Goal: Transaction & Acquisition: Purchase product/service

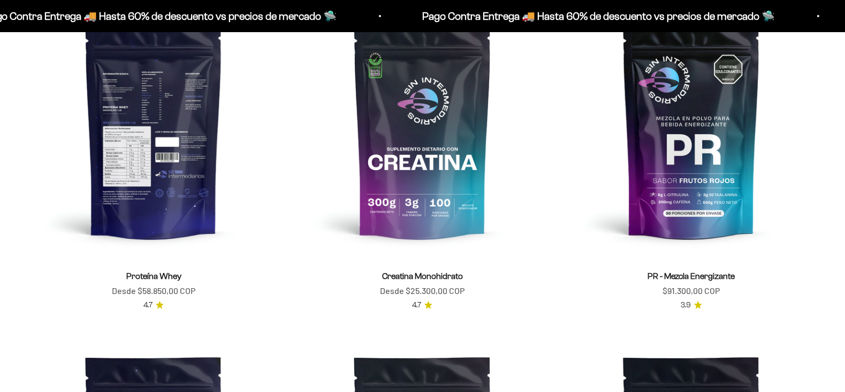
scroll to position [516, 0]
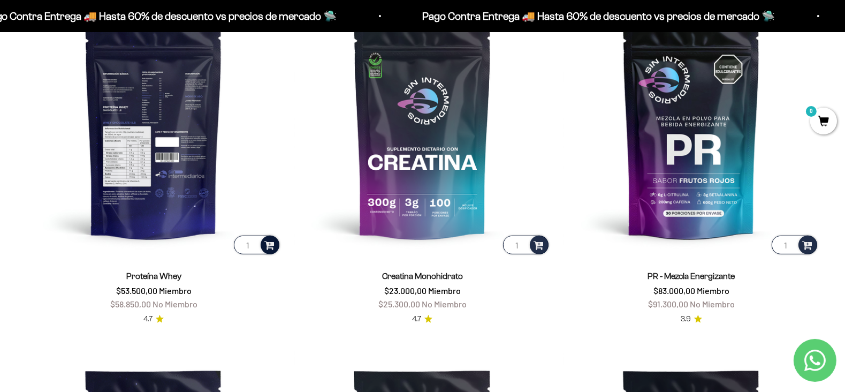
click at [275, 247] on div at bounding box center [270, 245] width 19 height 19
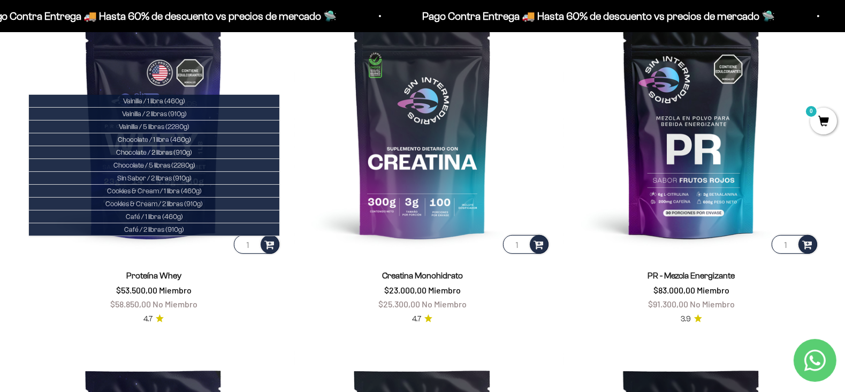
click at [823, 119] on span "0" at bounding box center [824, 121] width 27 height 27
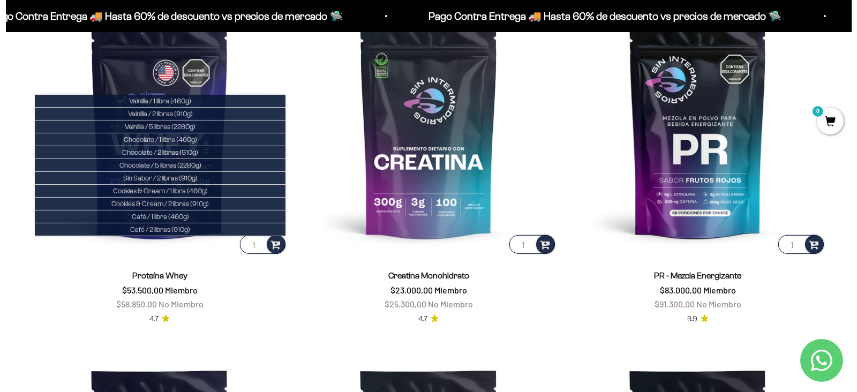
scroll to position [519, 0]
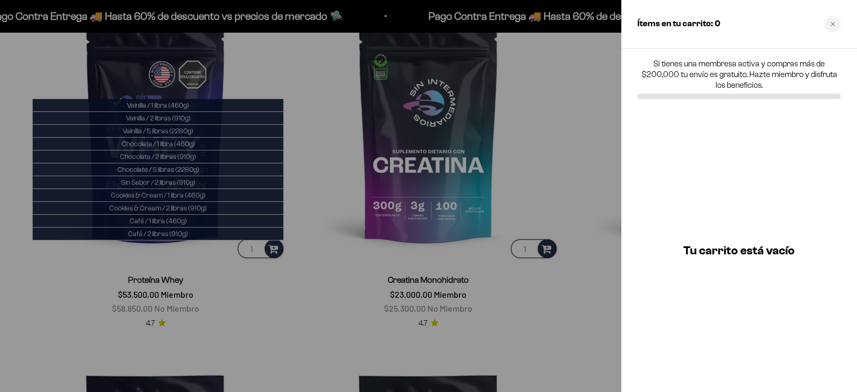
click at [825, 28] on div "Ítems en tu carrito: 0" at bounding box center [739, 24] width 236 height 49
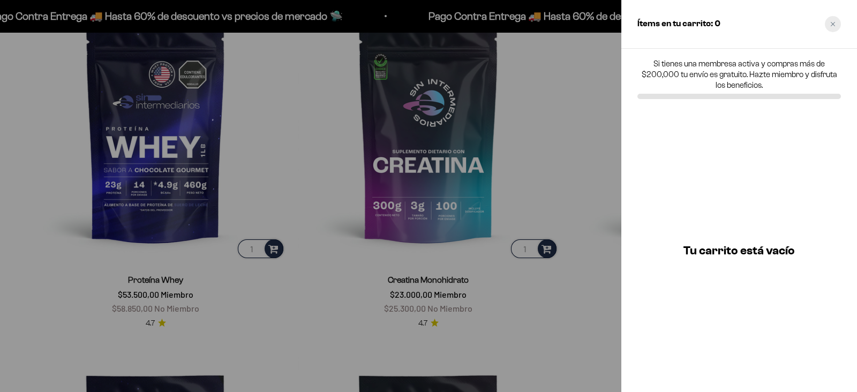
click at [835, 25] on div "Close cart" at bounding box center [833, 24] width 16 height 16
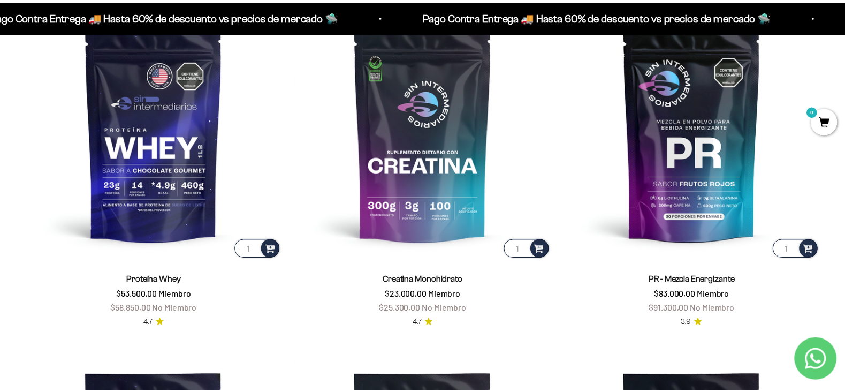
scroll to position [516, 0]
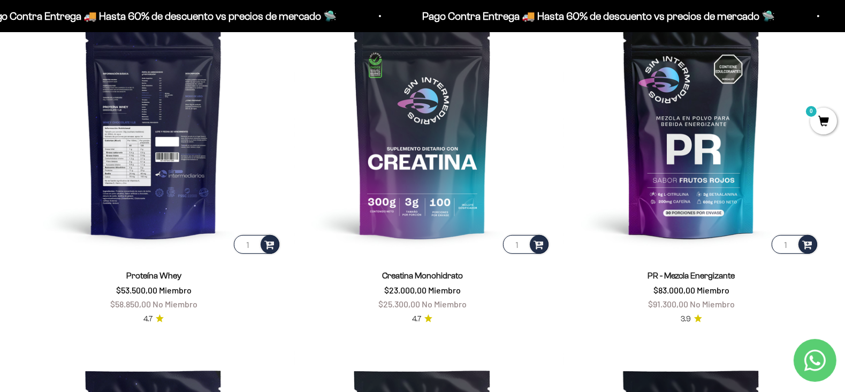
click at [175, 160] on img at bounding box center [154, 128] width 256 height 256
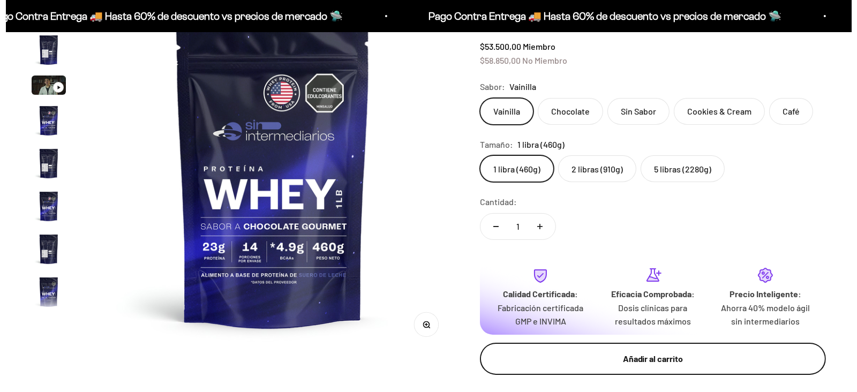
scroll to position [515, 0]
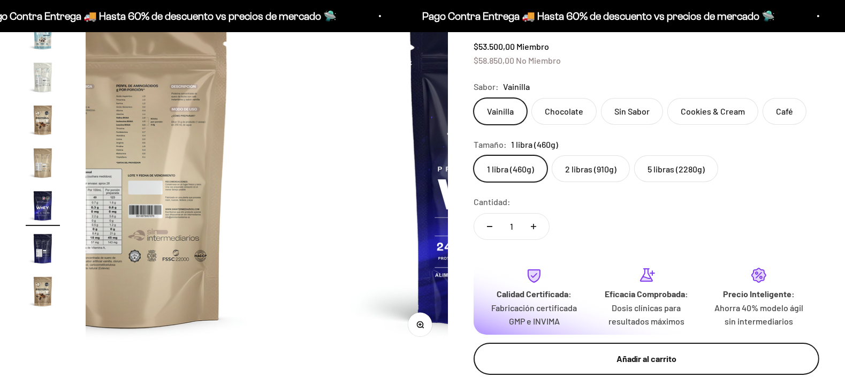
click at [626, 361] on div "Añadir al carrito" at bounding box center [646, 359] width 303 height 14
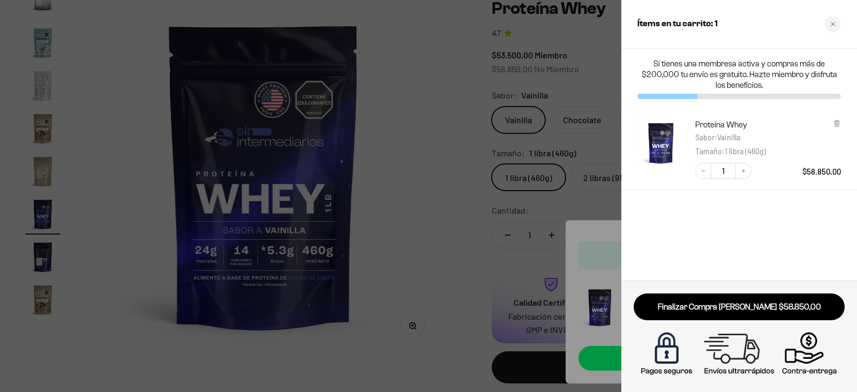
scroll to position [0, 0]
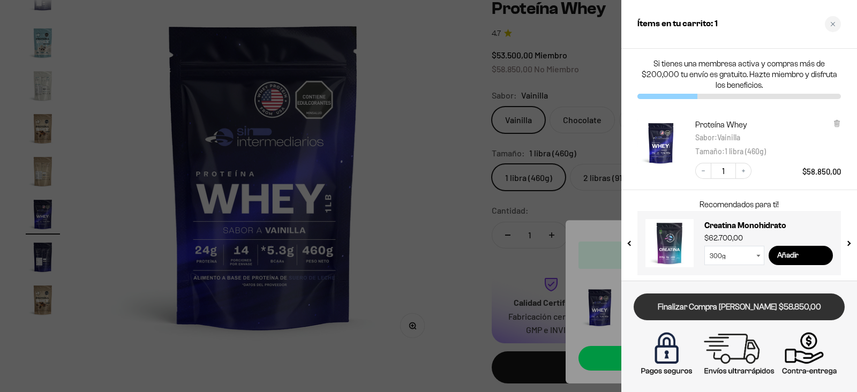
click at [772, 314] on link "Finalizar Compra Segura $58.850,00" at bounding box center [738, 306] width 211 height 27
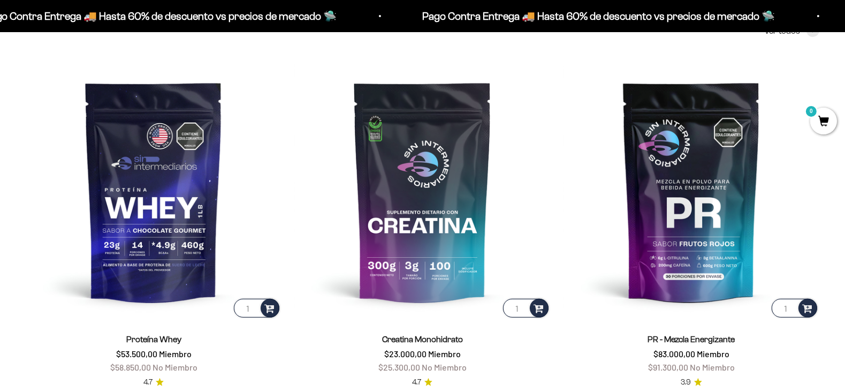
scroll to position [497, 0]
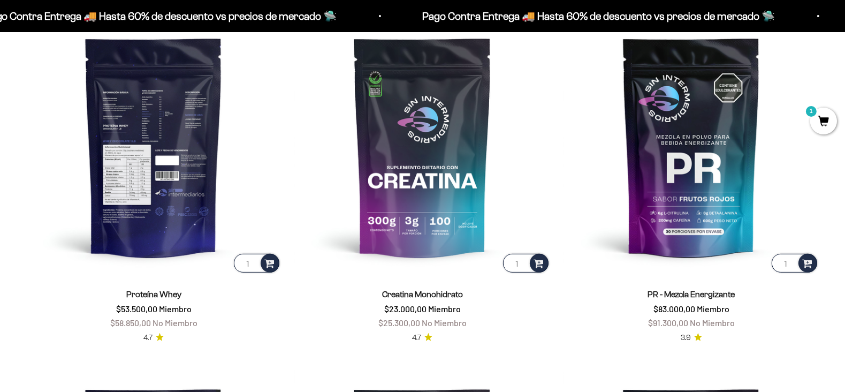
click at [179, 156] on img at bounding box center [154, 147] width 256 height 256
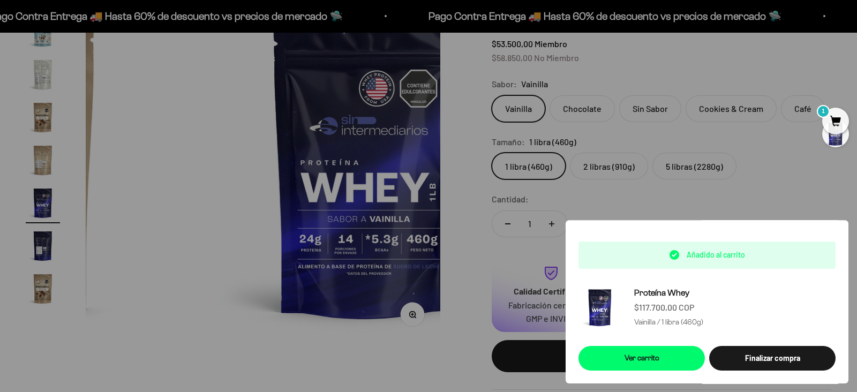
scroll to position [0, 6247]
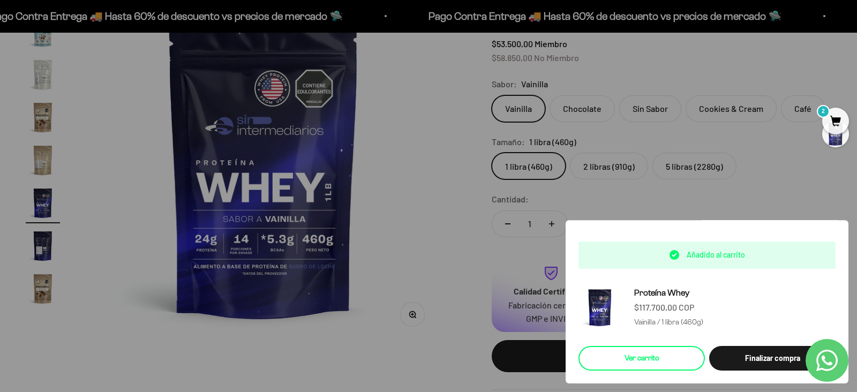
click at [672, 346] on link "Ver carrito" at bounding box center [641, 358] width 126 height 25
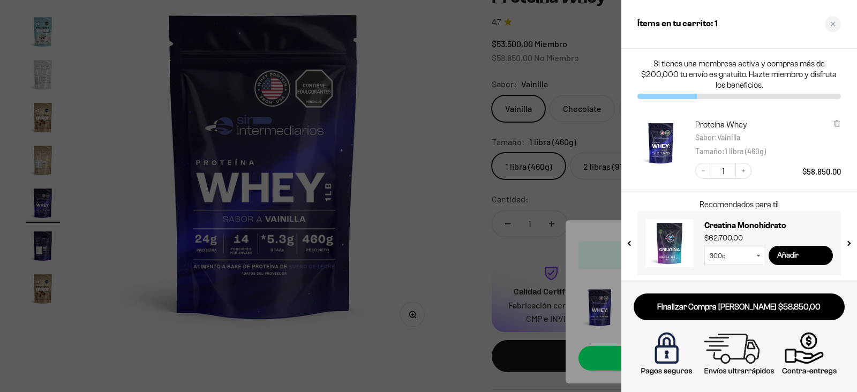
scroll to position [0, 0]
click at [734, 173] on input "1" at bounding box center [723, 171] width 24 height 16
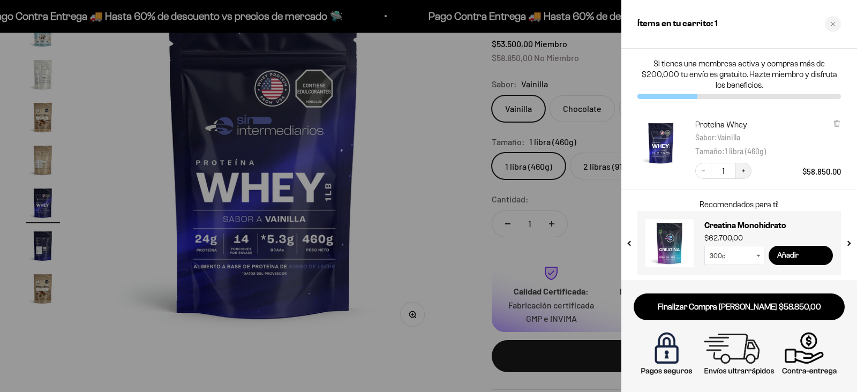
click at [746, 172] on button "Increase quantity" at bounding box center [743, 171] width 16 height 16
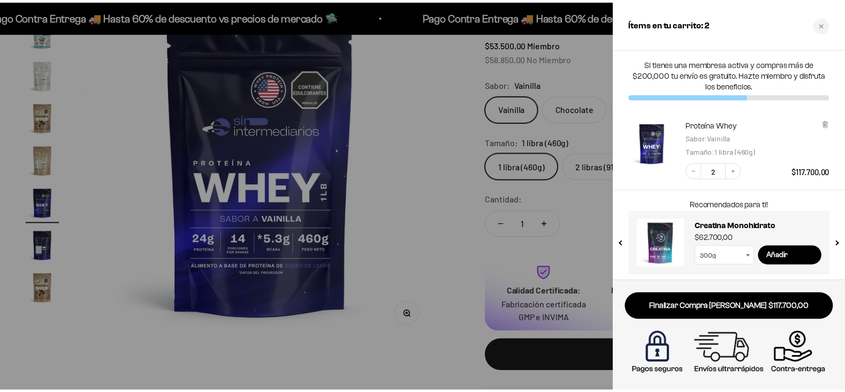
scroll to position [3, 0]
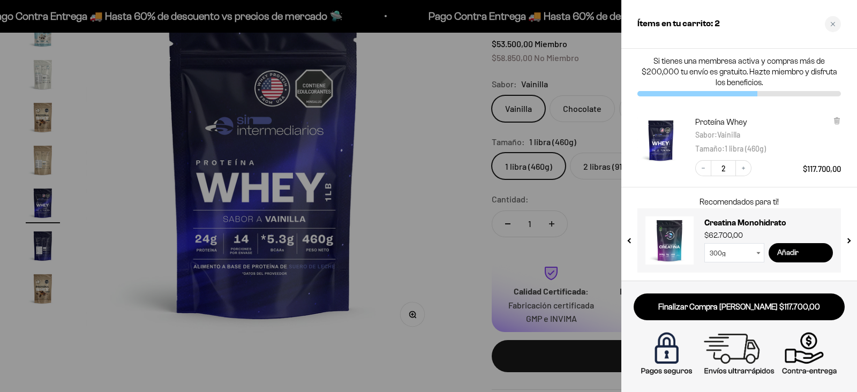
click at [791, 253] on input "Añadir" at bounding box center [800, 252] width 64 height 19
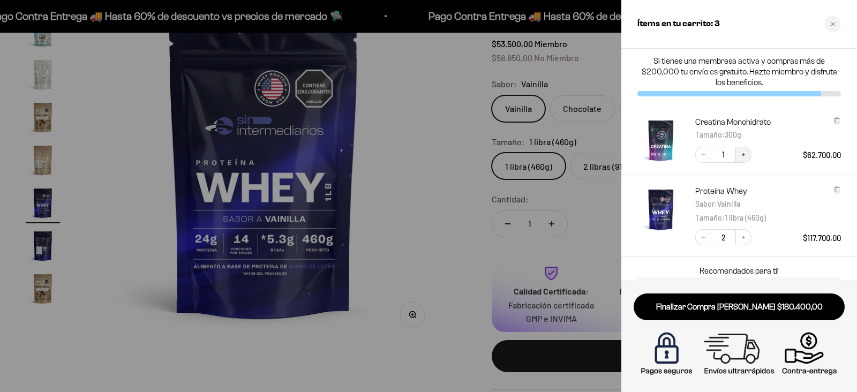
click at [742, 160] on button "Increase quantity" at bounding box center [743, 155] width 16 height 16
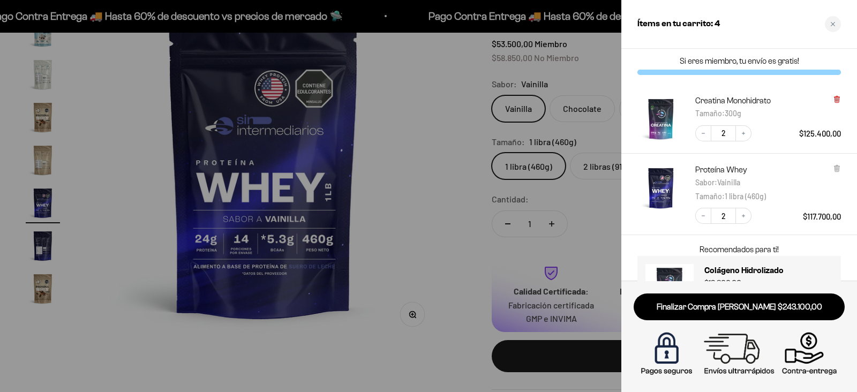
click at [835, 100] on icon at bounding box center [836, 99] width 4 height 5
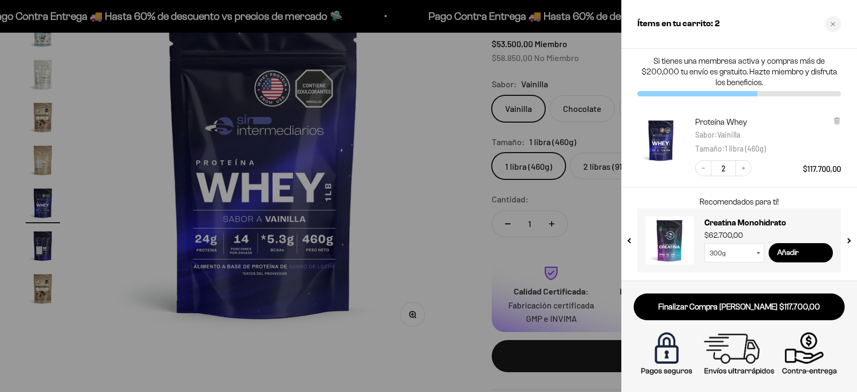
click at [433, 101] on div at bounding box center [428, 196] width 857 height 392
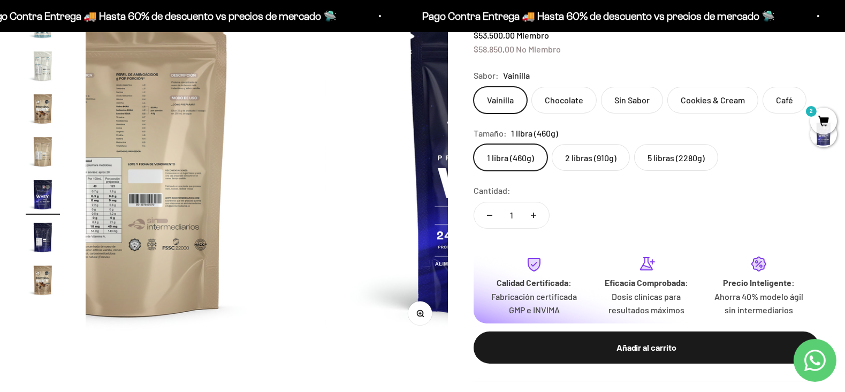
scroll to position [0, 0]
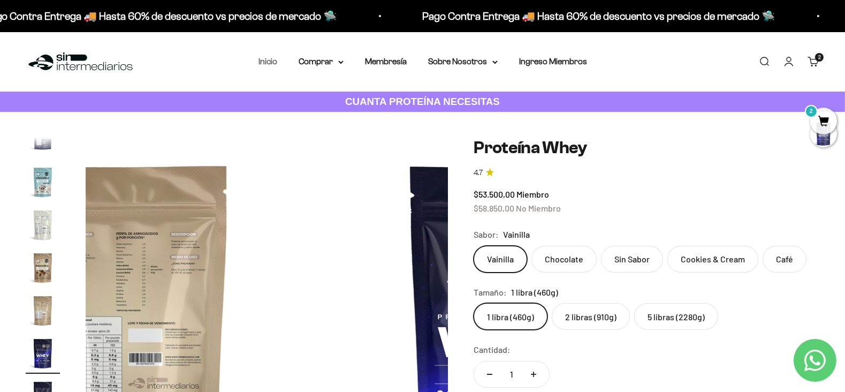
click at [277, 65] on link "Inicio" at bounding box center [268, 61] width 19 height 9
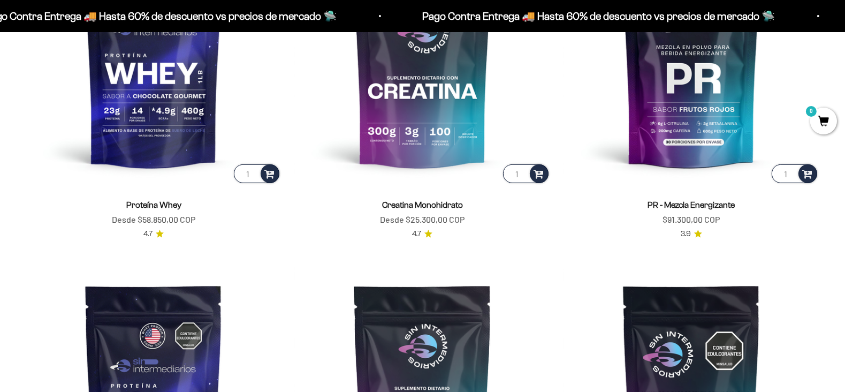
scroll to position [588, 0]
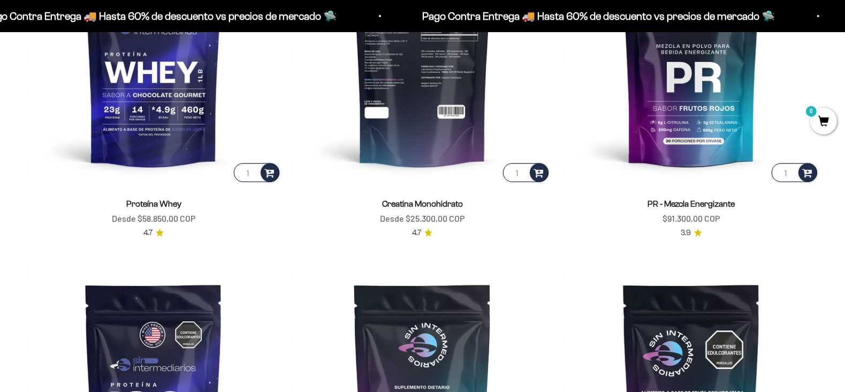
click at [428, 109] on img at bounding box center [422, 56] width 256 height 256
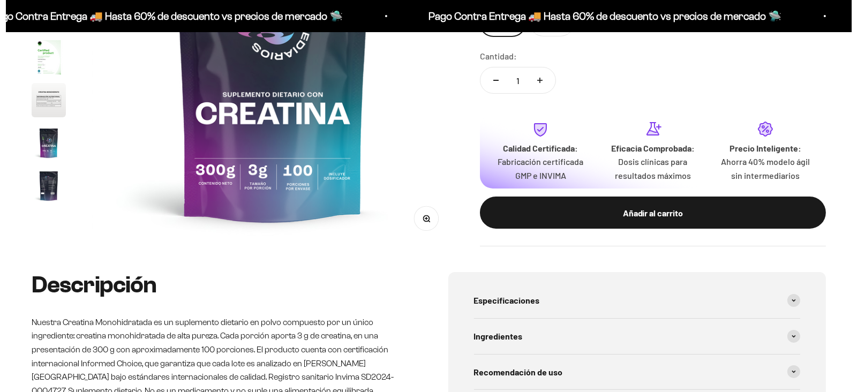
scroll to position [43, 0]
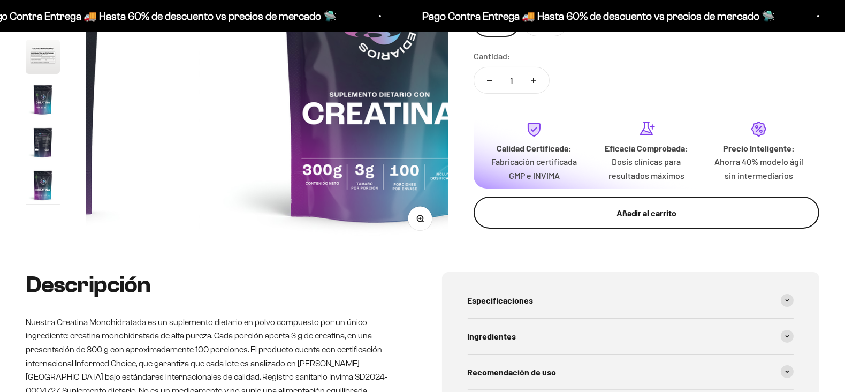
click at [584, 211] on div "Añadir al carrito" at bounding box center [646, 213] width 303 height 14
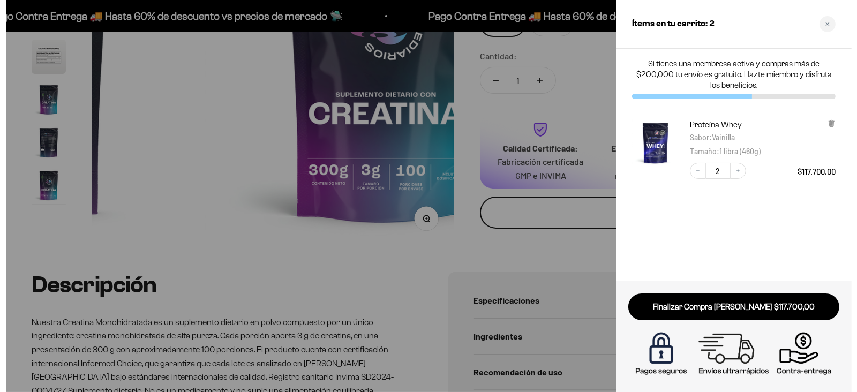
scroll to position [0, 2939]
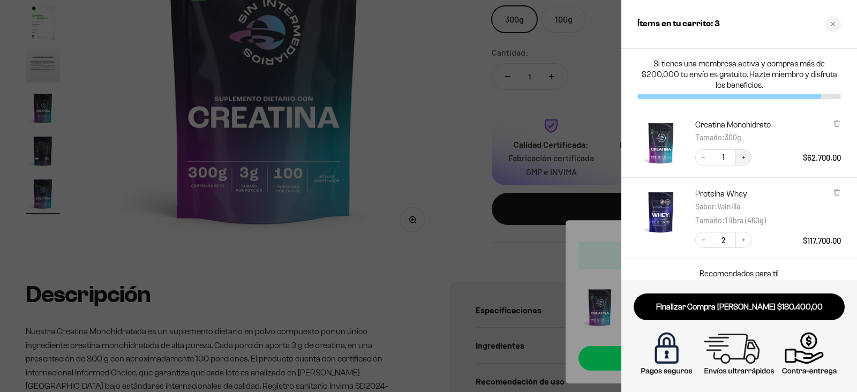
click at [738, 157] on button "Increase quantity" at bounding box center [743, 157] width 16 height 16
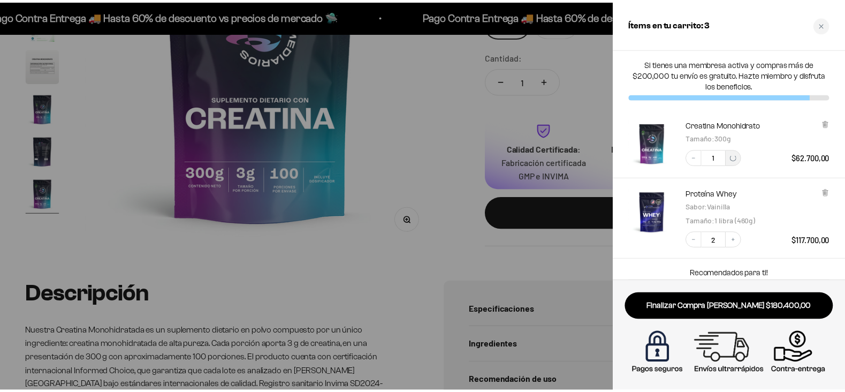
scroll to position [0, 0]
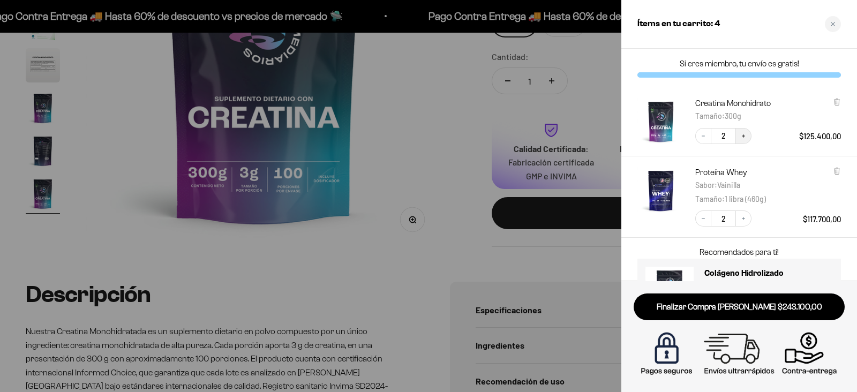
click at [737, 132] on button "Increase quantity" at bounding box center [743, 136] width 16 height 16
click at [424, 115] on div at bounding box center [428, 196] width 857 height 392
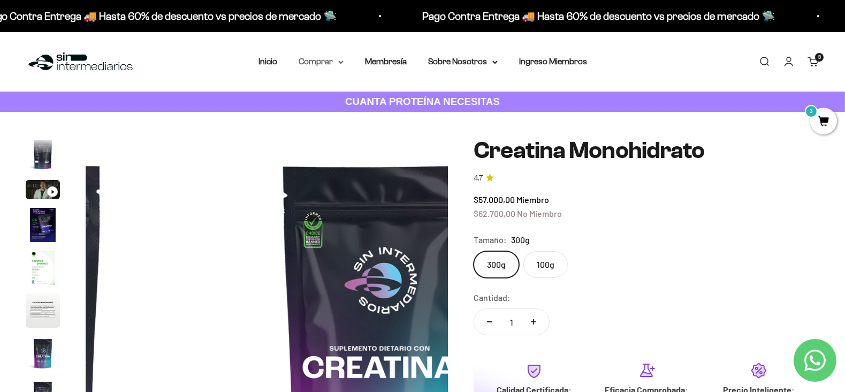
click at [301, 66] on summary "Comprar" at bounding box center [321, 62] width 45 height 14
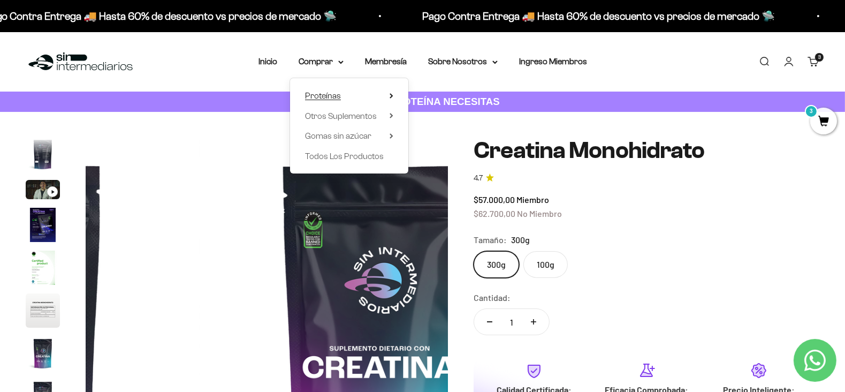
click at [338, 91] on span "Proteínas" at bounding box center [323, 95] width 36 height 9
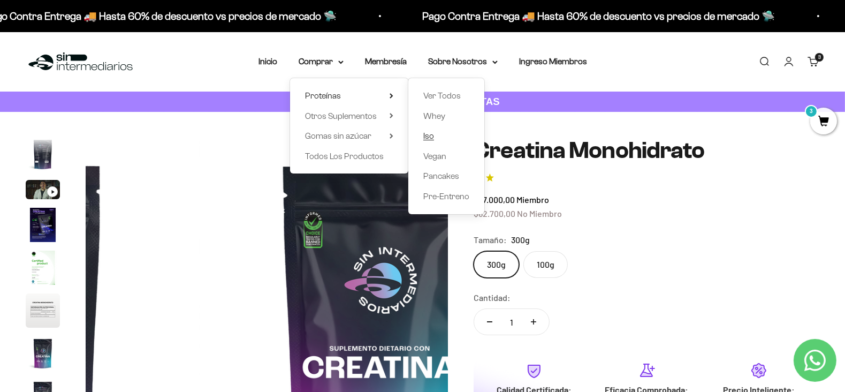
click at [436, 140] on link "Iso" at bounding box center [447, 136] width 46 height 14
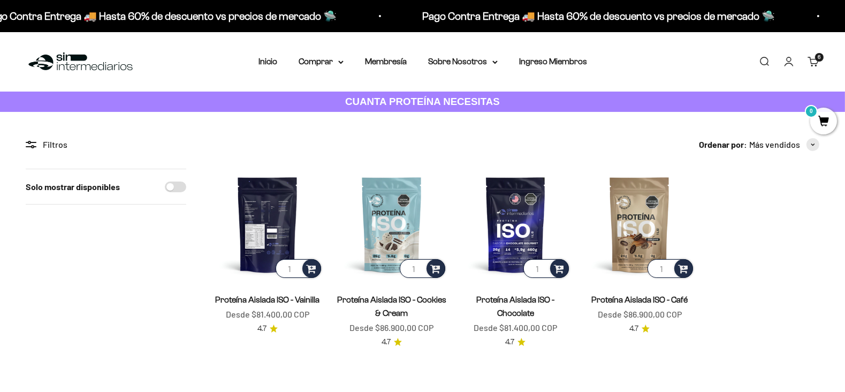
click at [262, 207] on img at bounding box center [267, 224] width 111 height 111
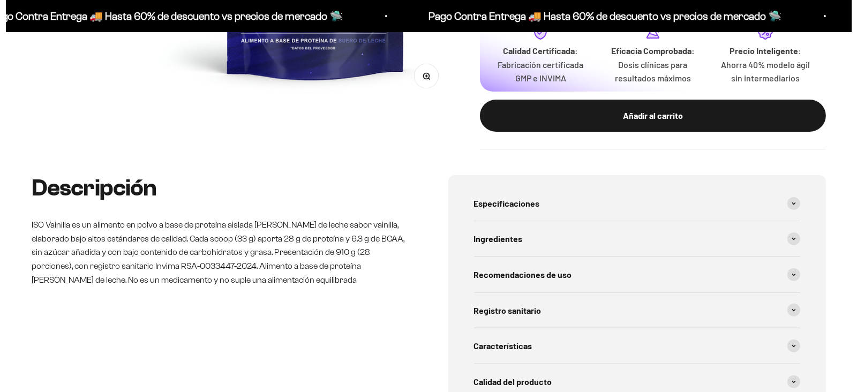
scroll to position [403, 0]
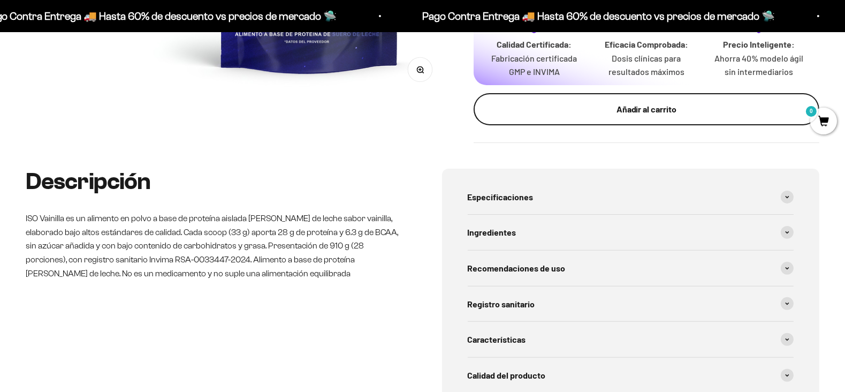
click at [600, 116] on div "Añadir al carrito" at bounding box center [646, 109] width 303 height 14
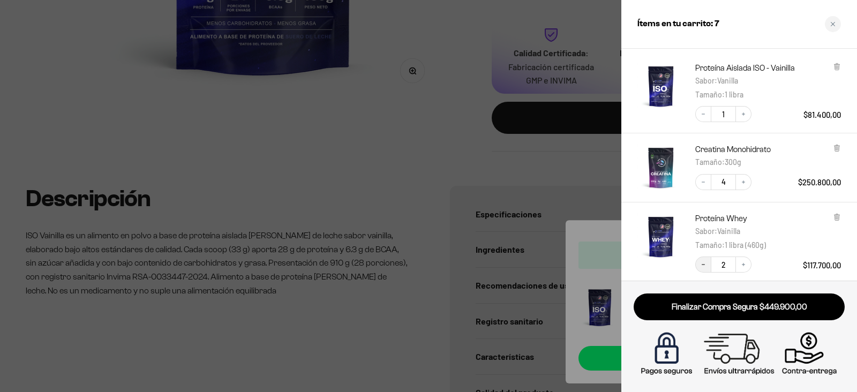
scroll to position [43, 0]
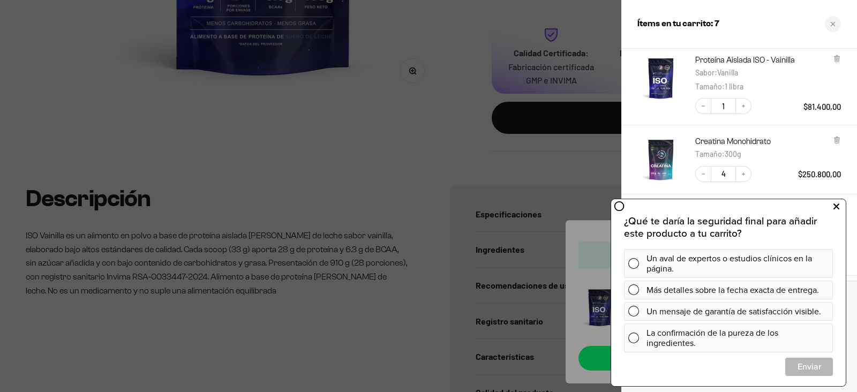
click at [838, 209] on icon at bounding box center [836, 207] width 6 height 14
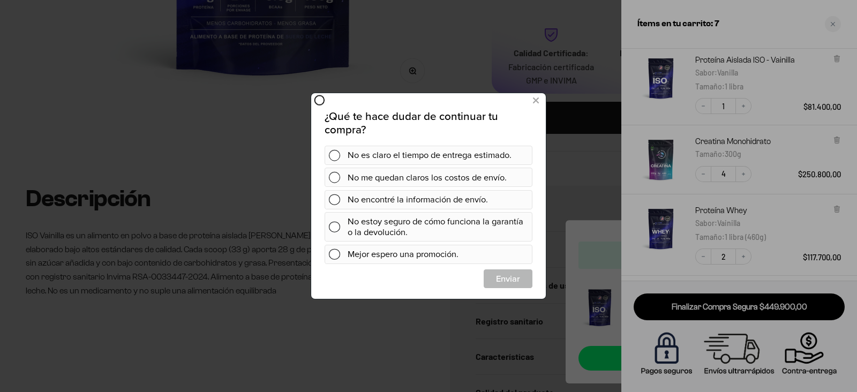
scroll to position [0, 0]
